Goal: Task Accomplishment & Management: Complete application form

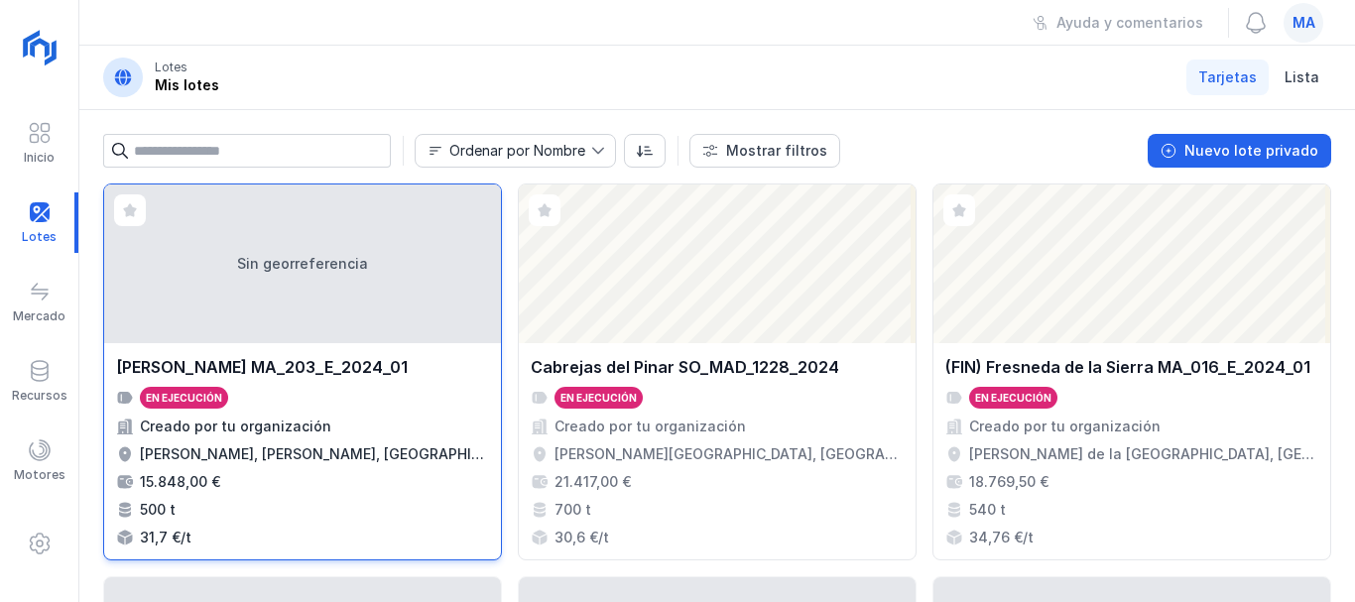
click at [288, 358] on div "[PERSON_NAME] MA_203_E_2024_01" at bounding box center [262, 367] width 292 height 24
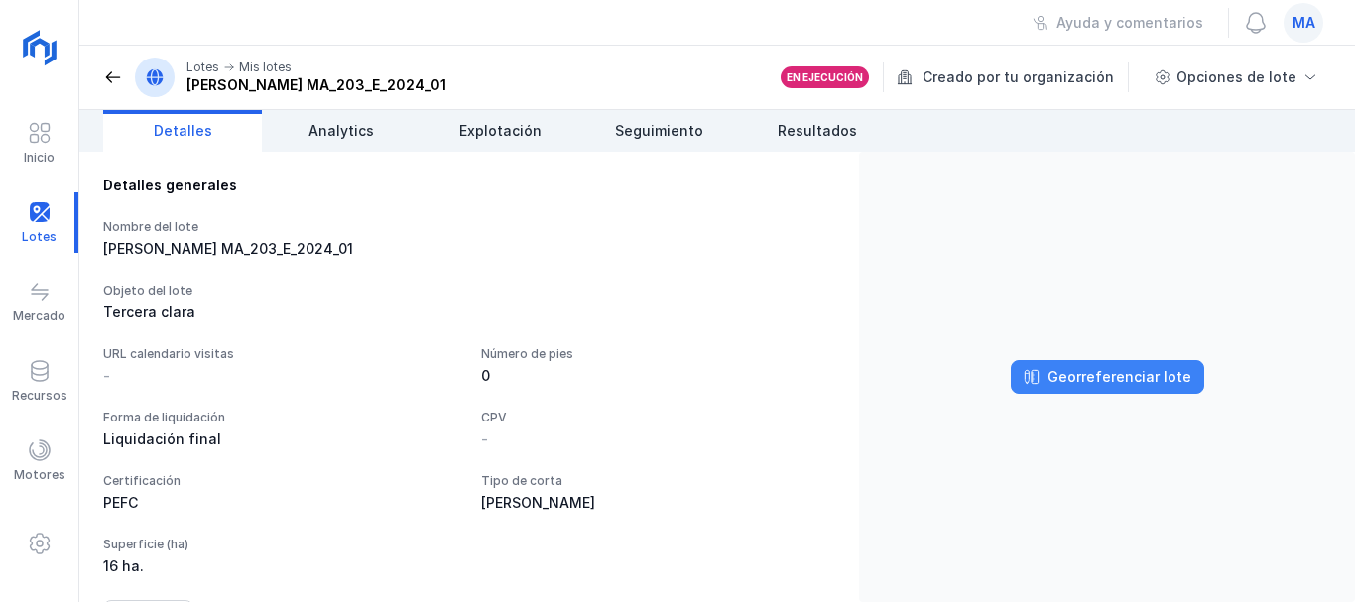
click at [1077, 373] on div "Georreferenciar lote" at bounding box center [1119, 377] width 144 height 20
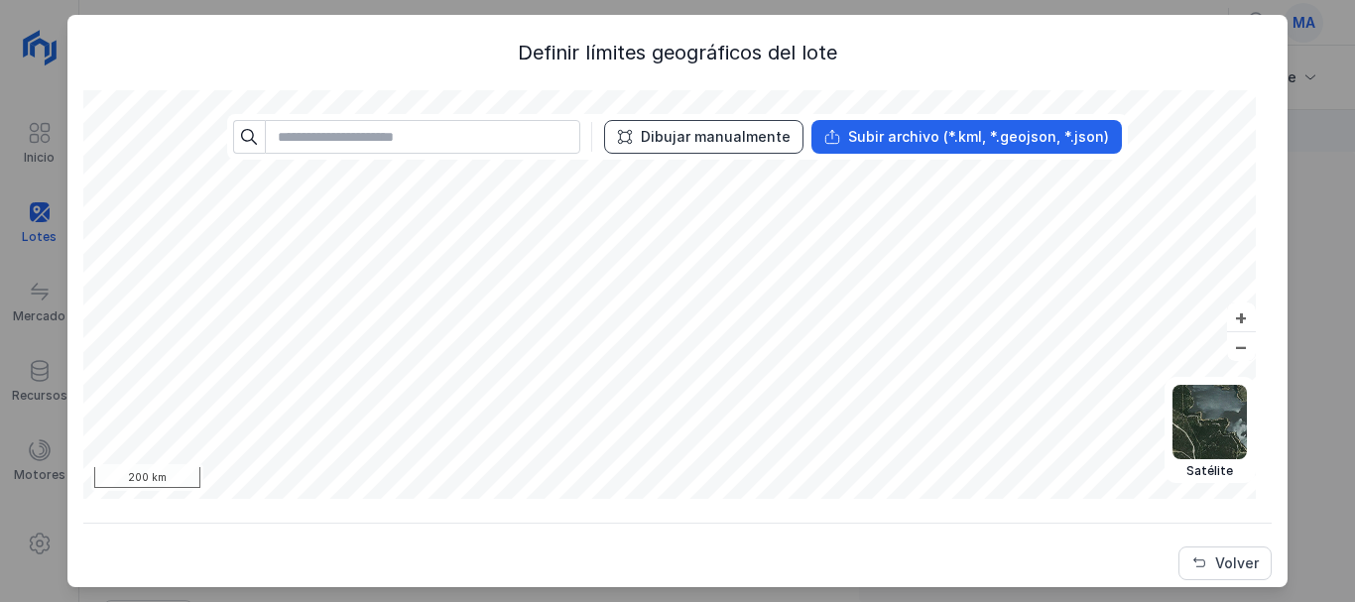
click at [688, 145] on div "Dibujar manualmente" at bounding box center [716, 137] width 150 height 20
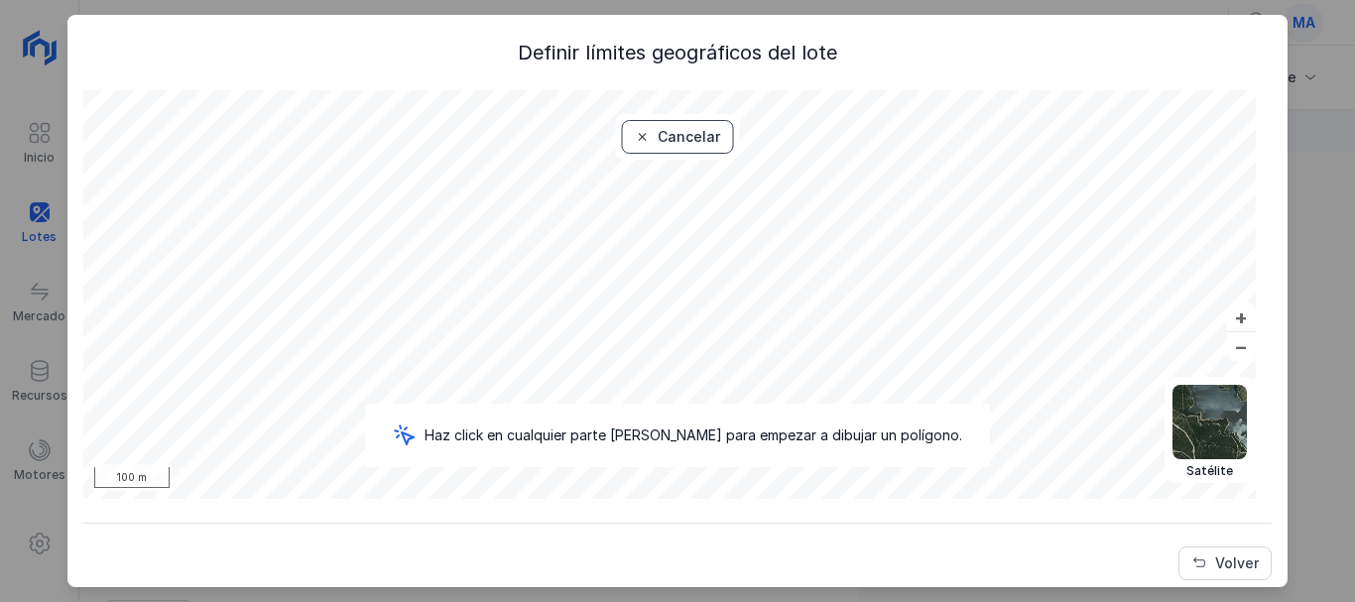
click at [639, 124] on button "Cancelar" at bounding box center [677, 137] width 112 height 34
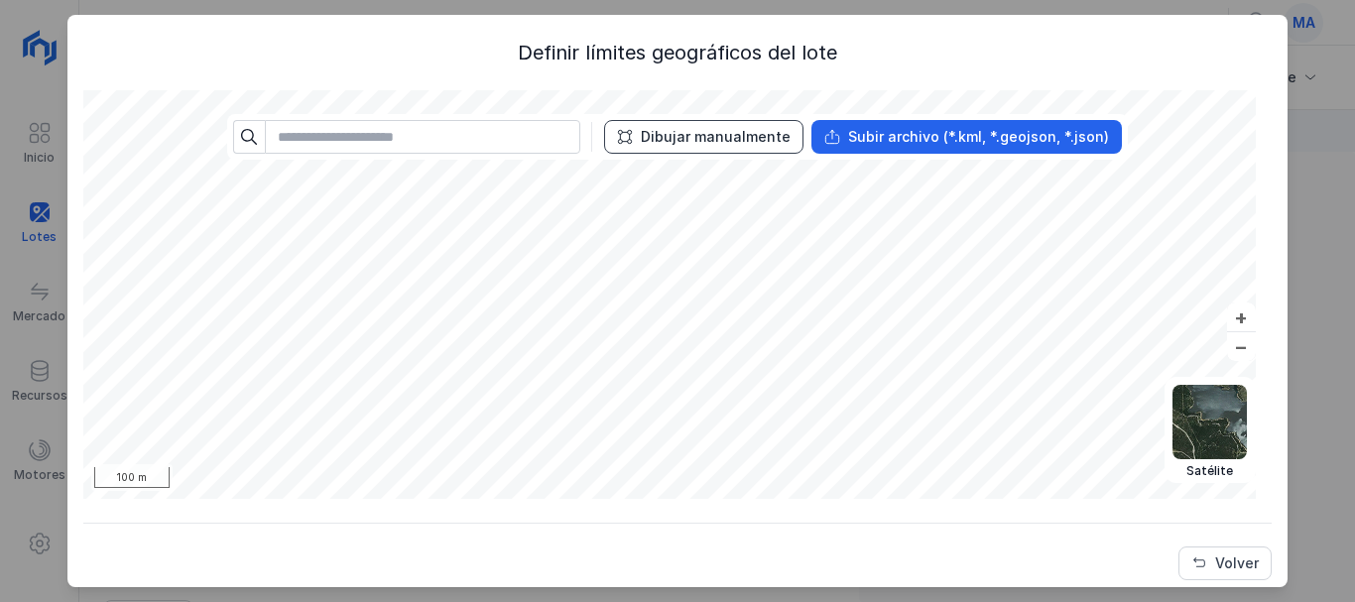
click at [683, 136] on div "Dibujar manualmente" at bounding box center [716, 137] width 150 height 20
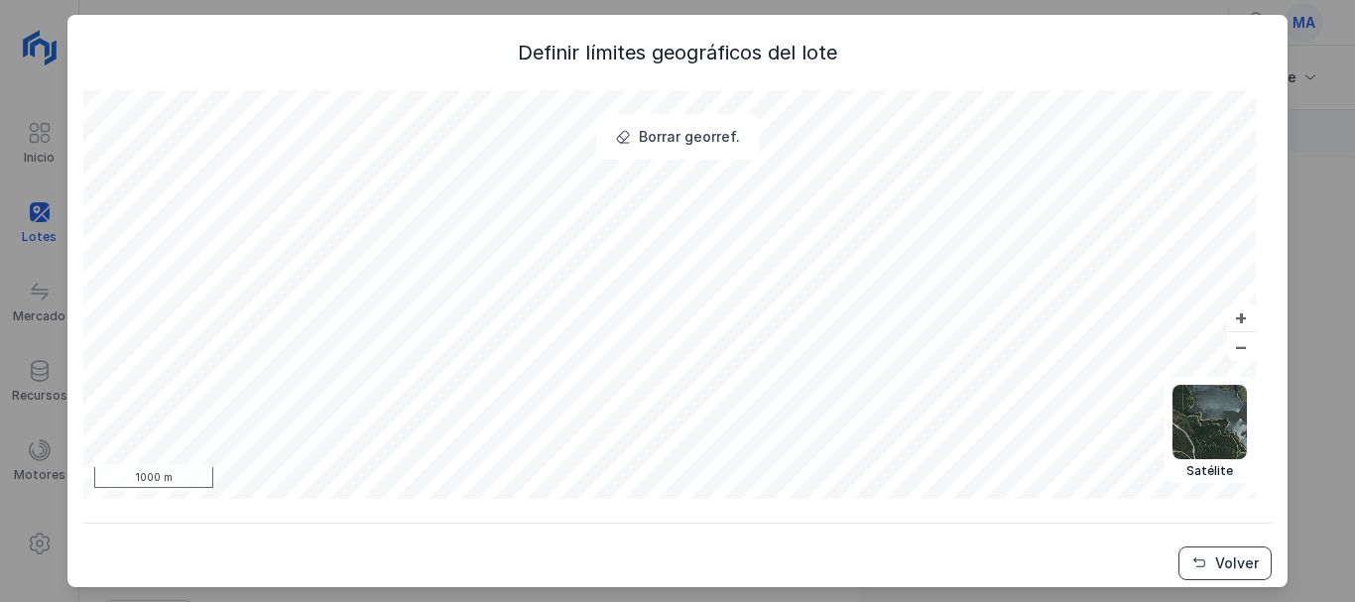
click at [1191, 559] on span "Volver" at bounding box center [1199, 563] width 16 height 16
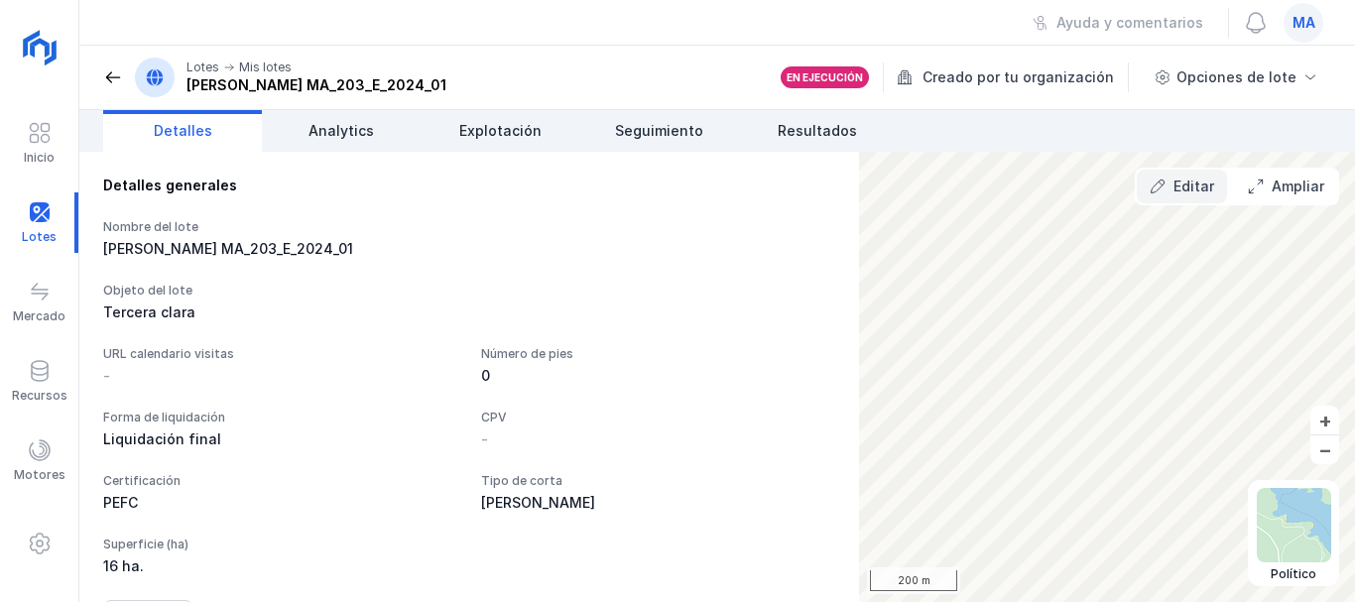
click at [1178, 186] on div "Editar" at bounding box center [1193, 187] width 41 height 20
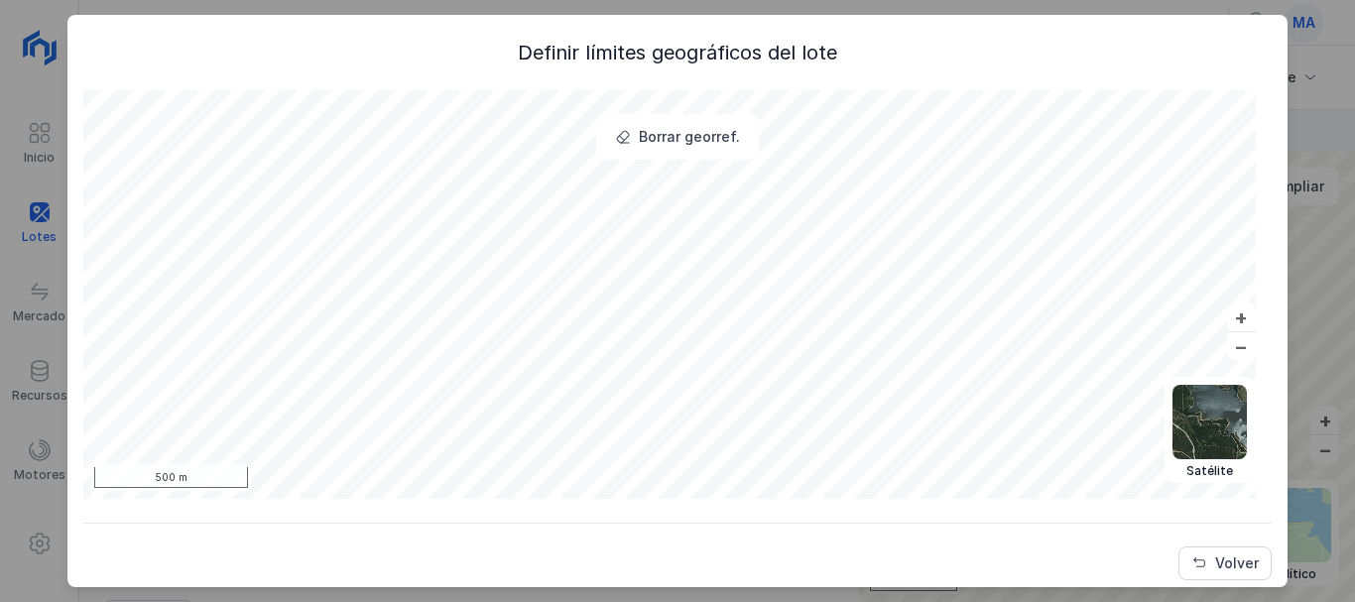
click at [692, 59] on div "Definir límites geográficos del lote" at bounding box center [676, 53] width 1187 height 28
drag, startPoint x: 749, startPoint y: 52, endPoint x: 798, endPoint y: 78, distance: 55.5
click at [750, 52] on div "Definir límites geográficos del lote" at bounding box center [676, 53] width 1187 height 28
click at [1183, 554] on button "Volver" at bounding box center [1224, 564] width 93 height 34
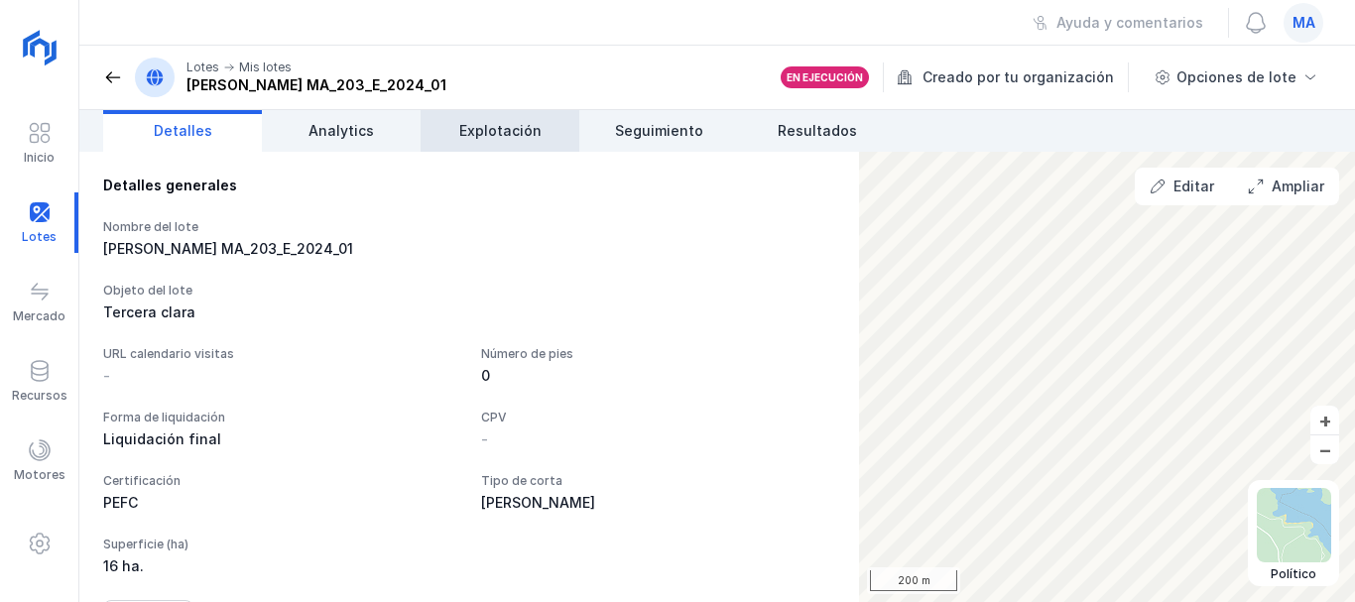
click at [496, 137] on span "Explotación" at bounding box center [500, 131] width 82 height 20
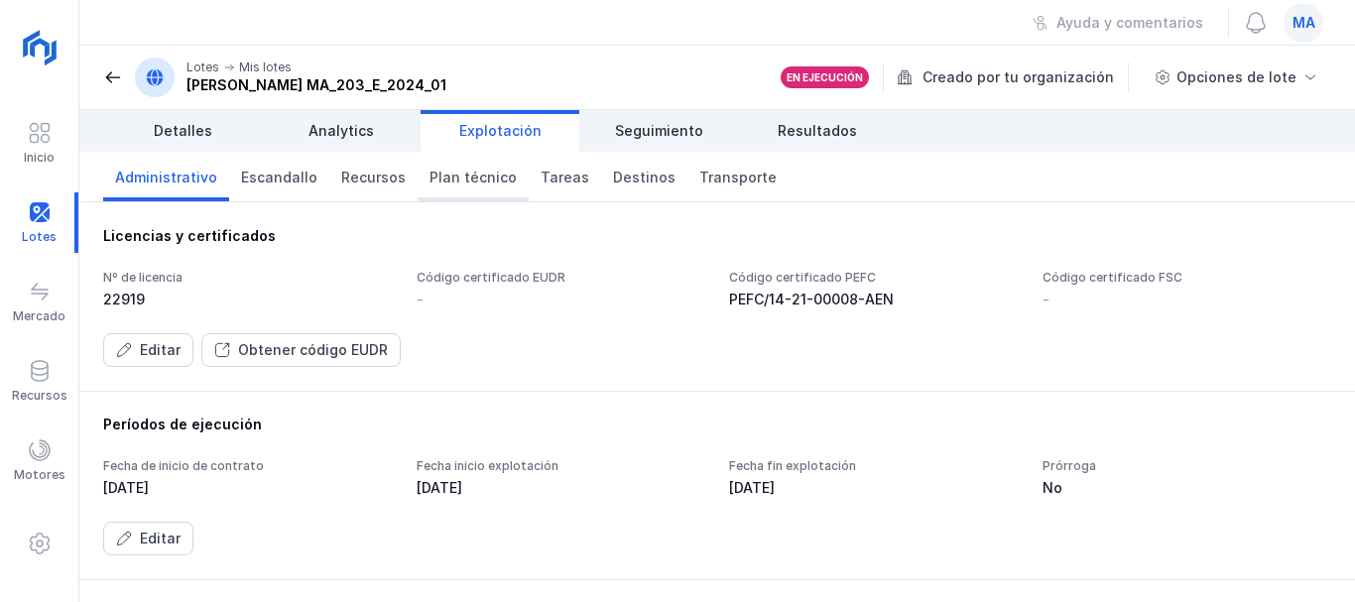
click at [470, 184] on span "Plan técnico" at bounding box center [473, 178] width 87 height 20
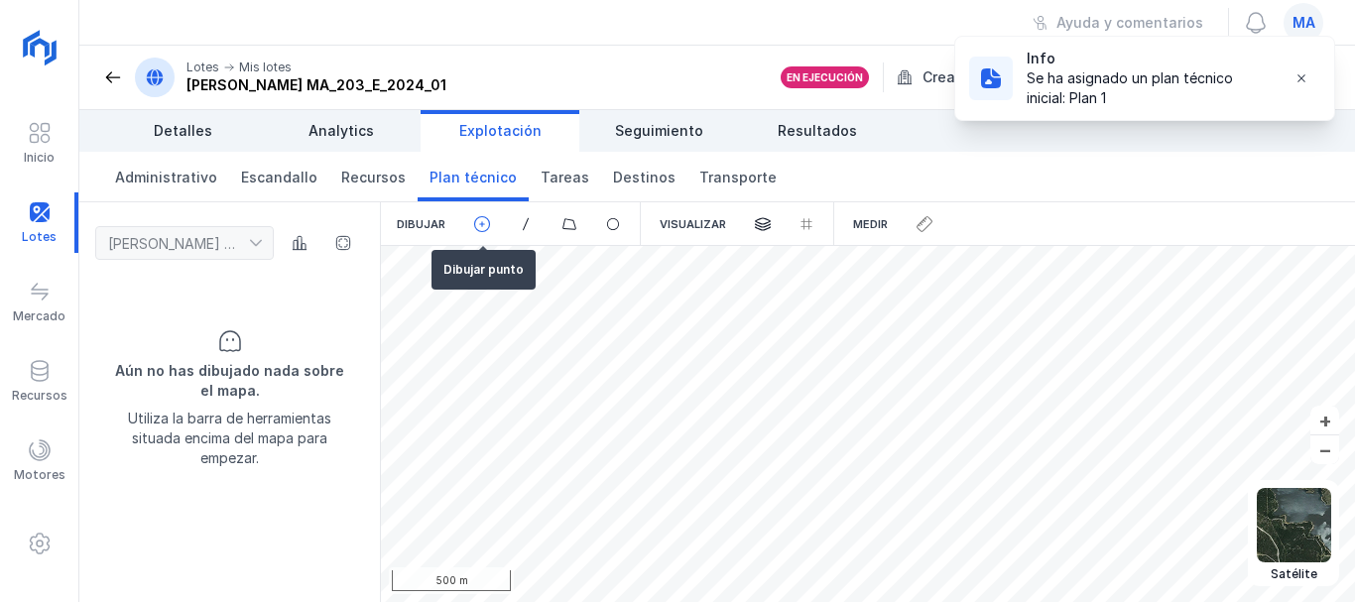
click at [477, 220] on span at bounding box center [482, 224] width 18 height 18
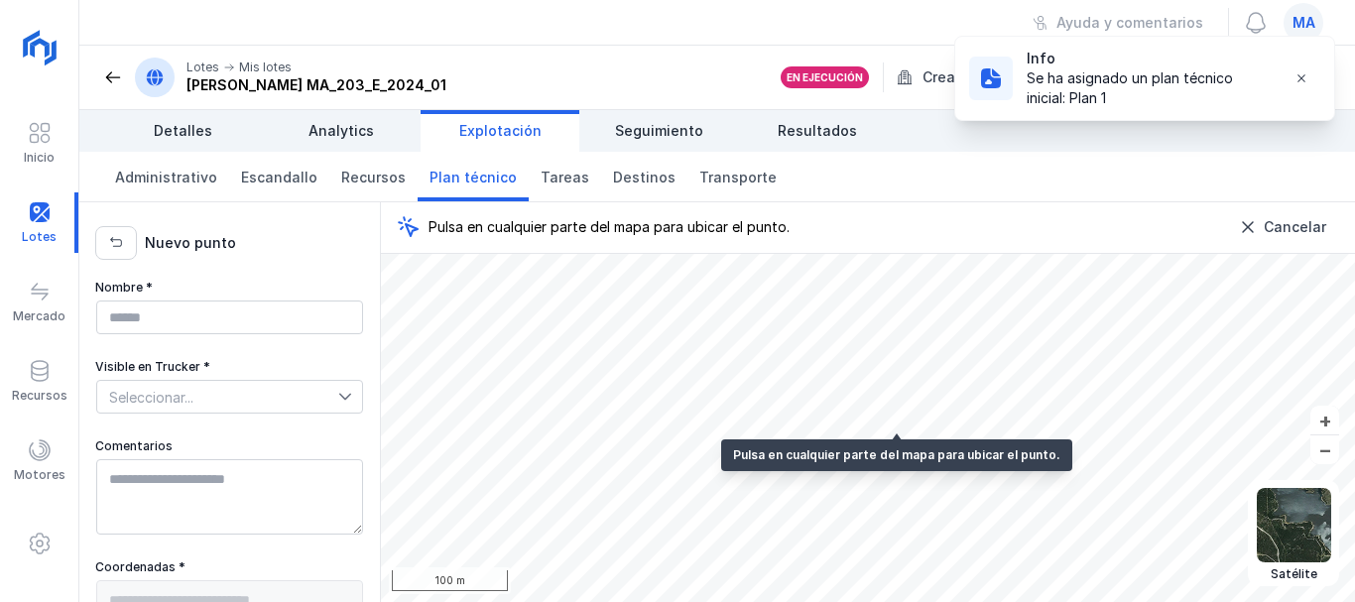
type textarea "**********"
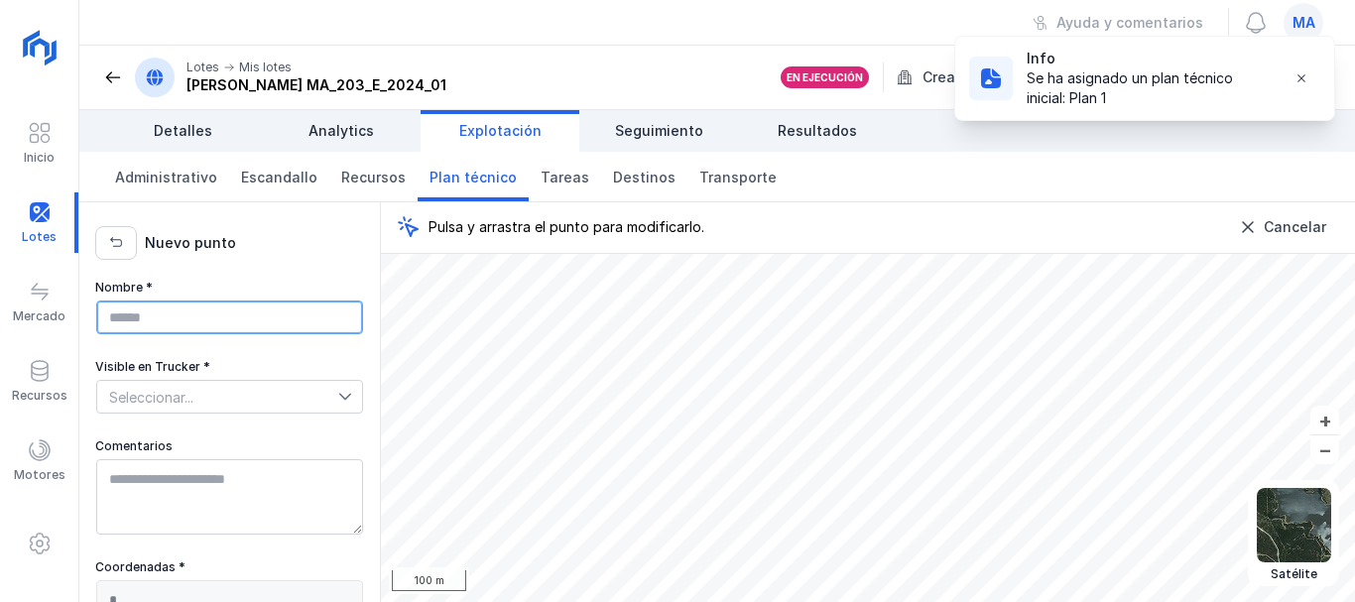
click at [160, 308] on input "Nombre *" at bounding box center [229, 318] width 267 height 34
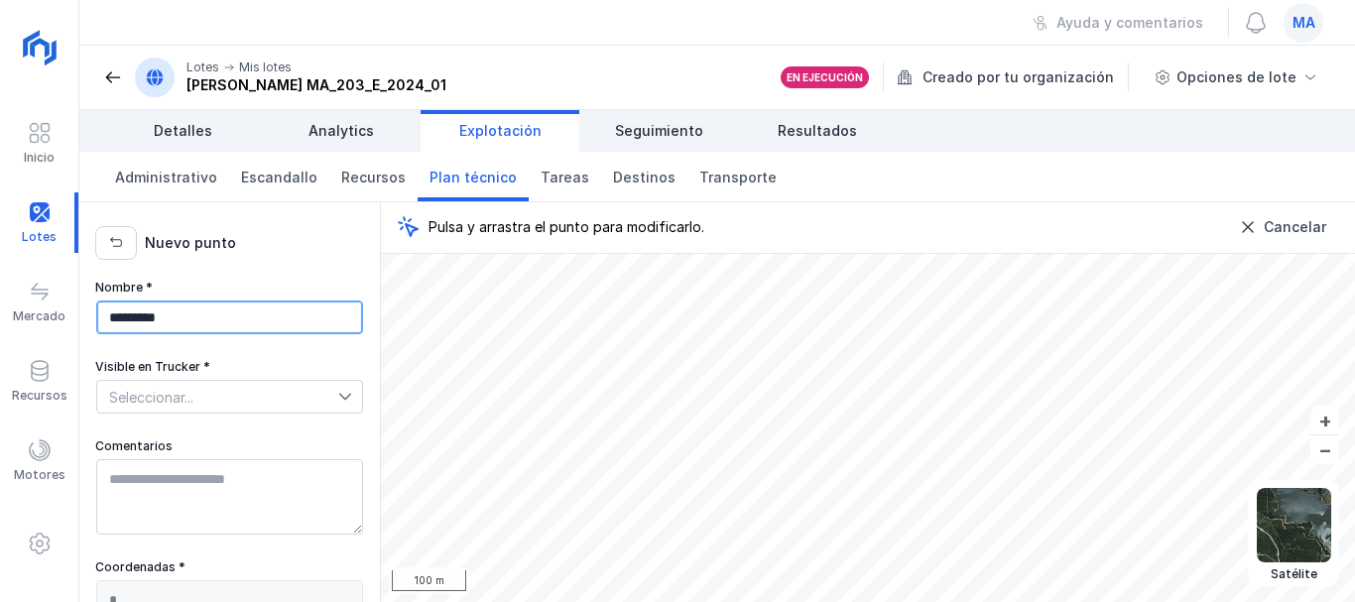
type input "*********"
click at [246, 379] on div "Seleccionar..." at bounding box center [229, 397] width 269 height 36
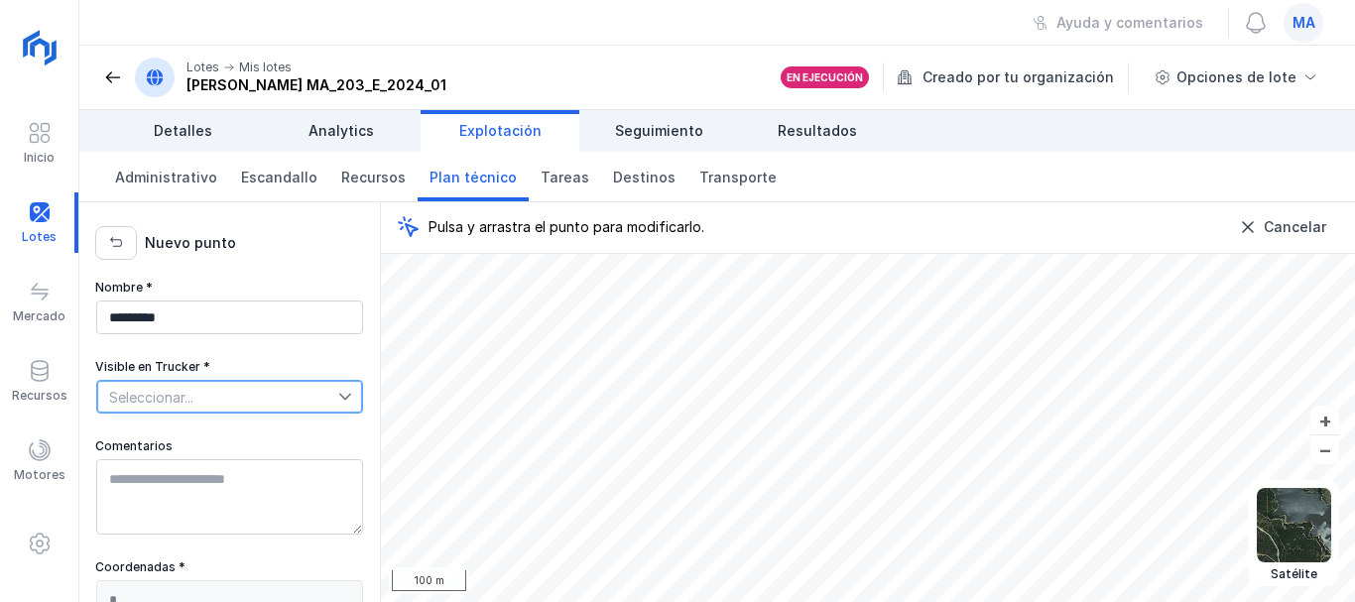
click at [244, 394] on span "Seleccionar..." at bounding box center [217, 397] width 241 height 32
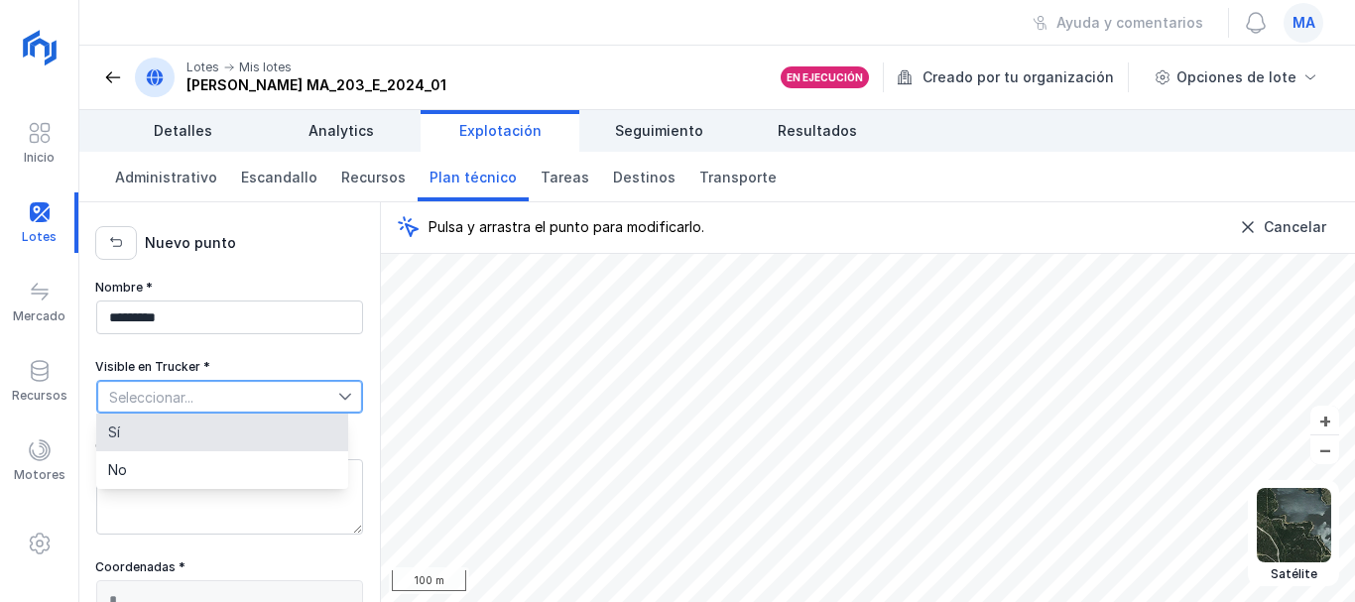
click at [218, 427] on li "Sí" at bounding box center [222, 433] width 252 height 38
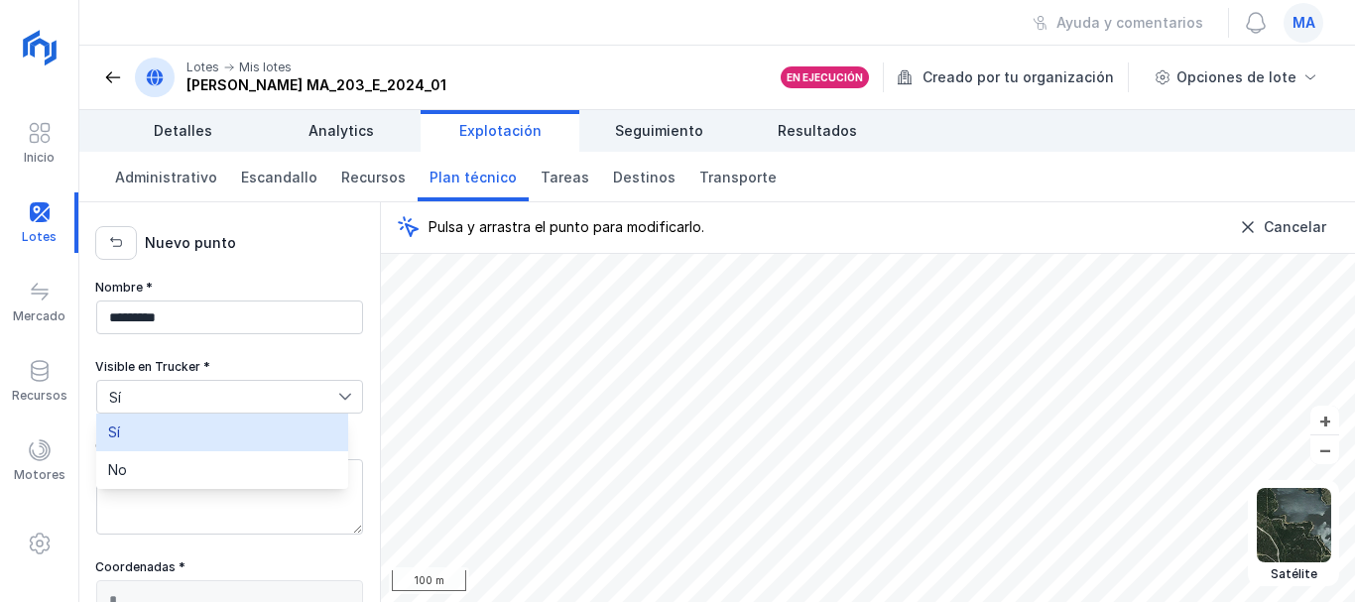
click at [218, 427] on li "Sí" at bounding box center [222, 433] width 252 height 38
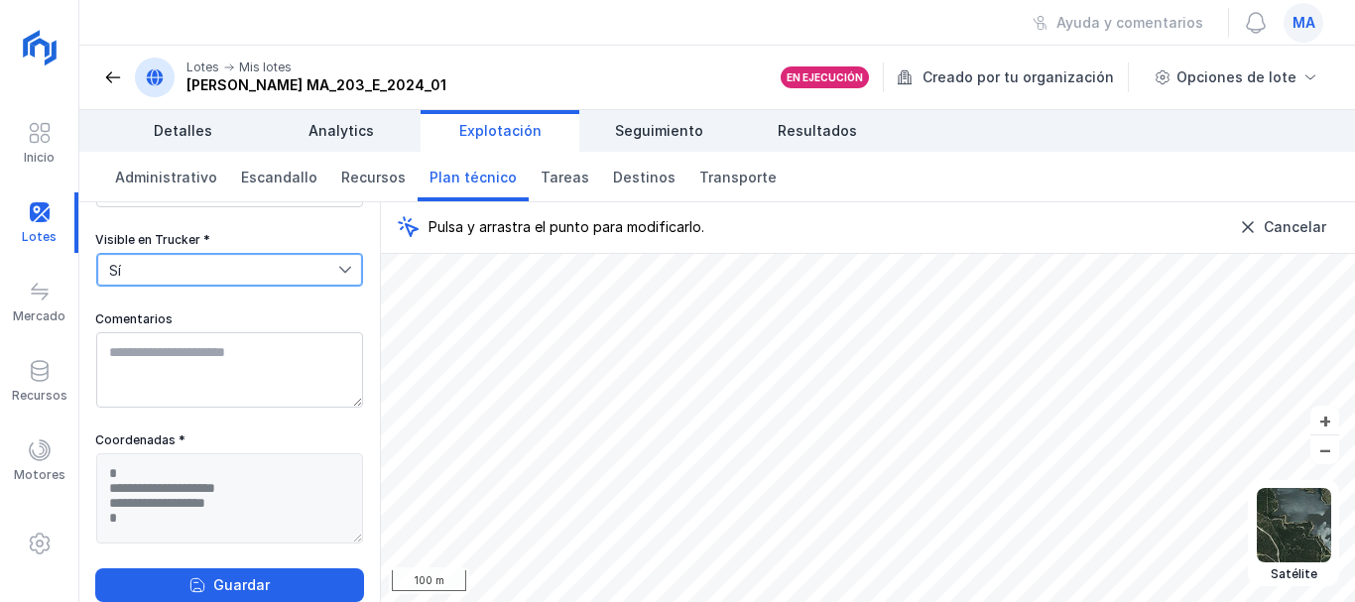
scroll to position [141, 0]
click at [228, 572] on button "Guardar" at bounding box center [229, 585] width 269 height 34
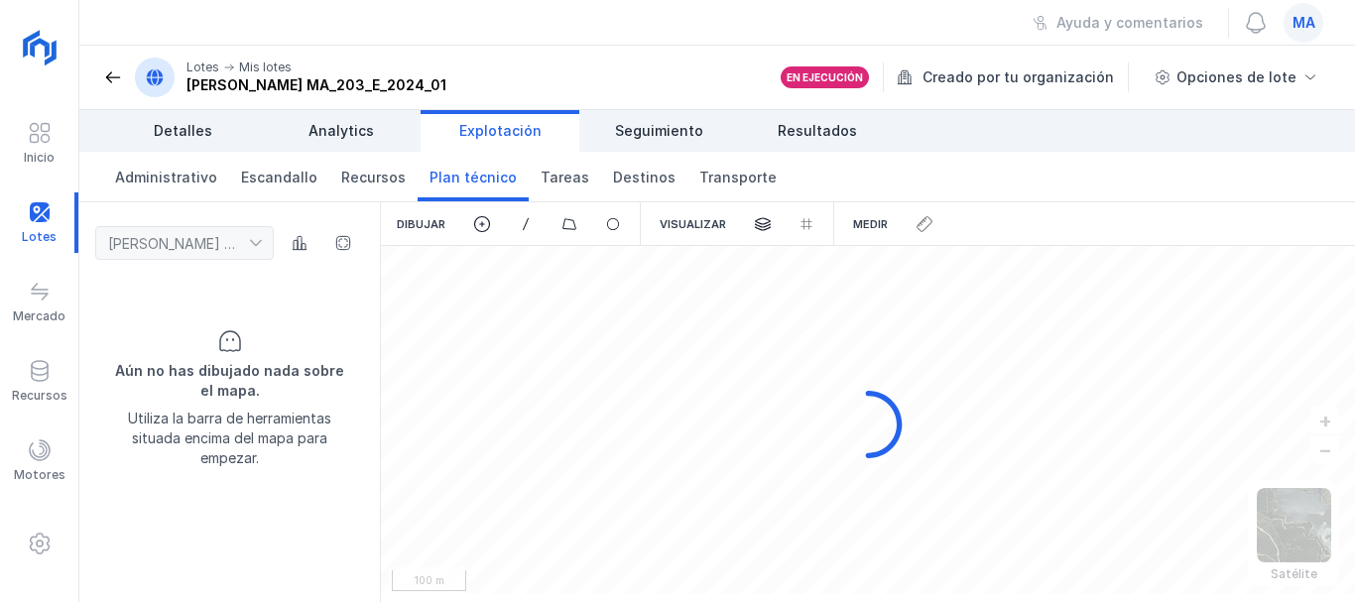
scroll to position [0, 0]
